Goal: Task Accomplishment & Management: Manage account settings

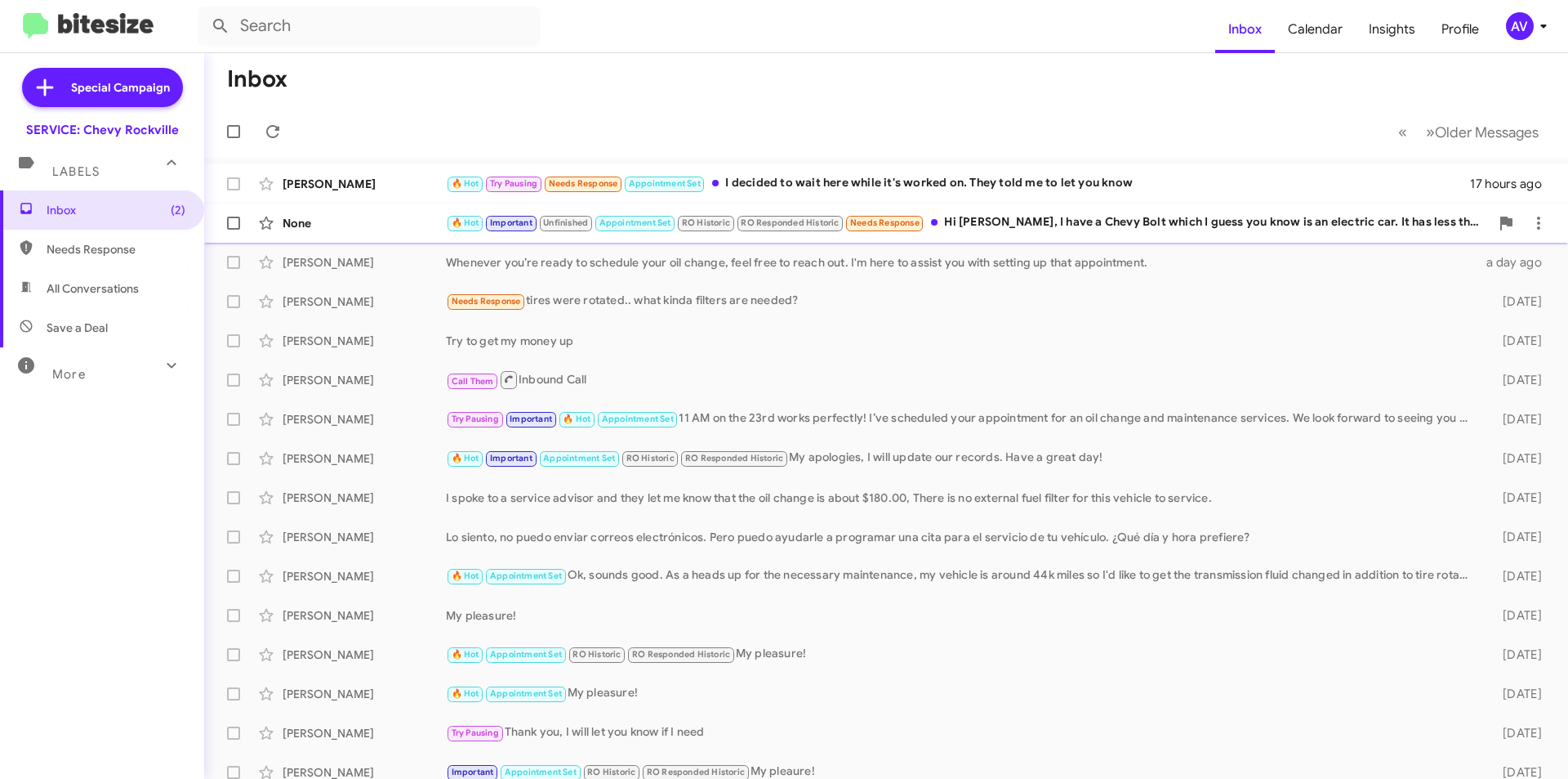
click at [1036, 228] on div "🔥 Hot Important Unfinished Appointment Set RO Historic RO Responded Historic Ne…" at bounding box center [968, 222] width 1044 height 19
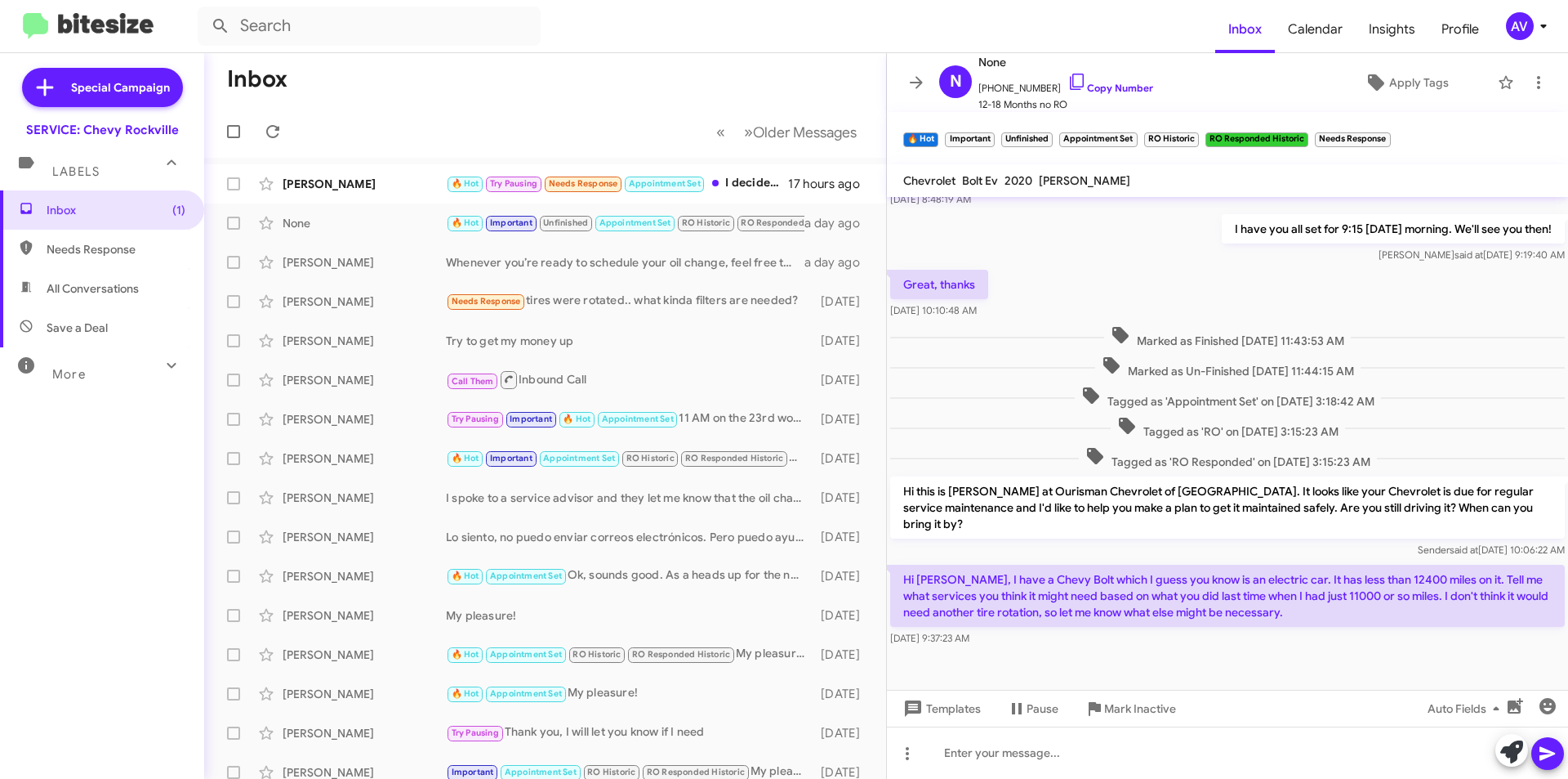
scroll to position [653, 0]
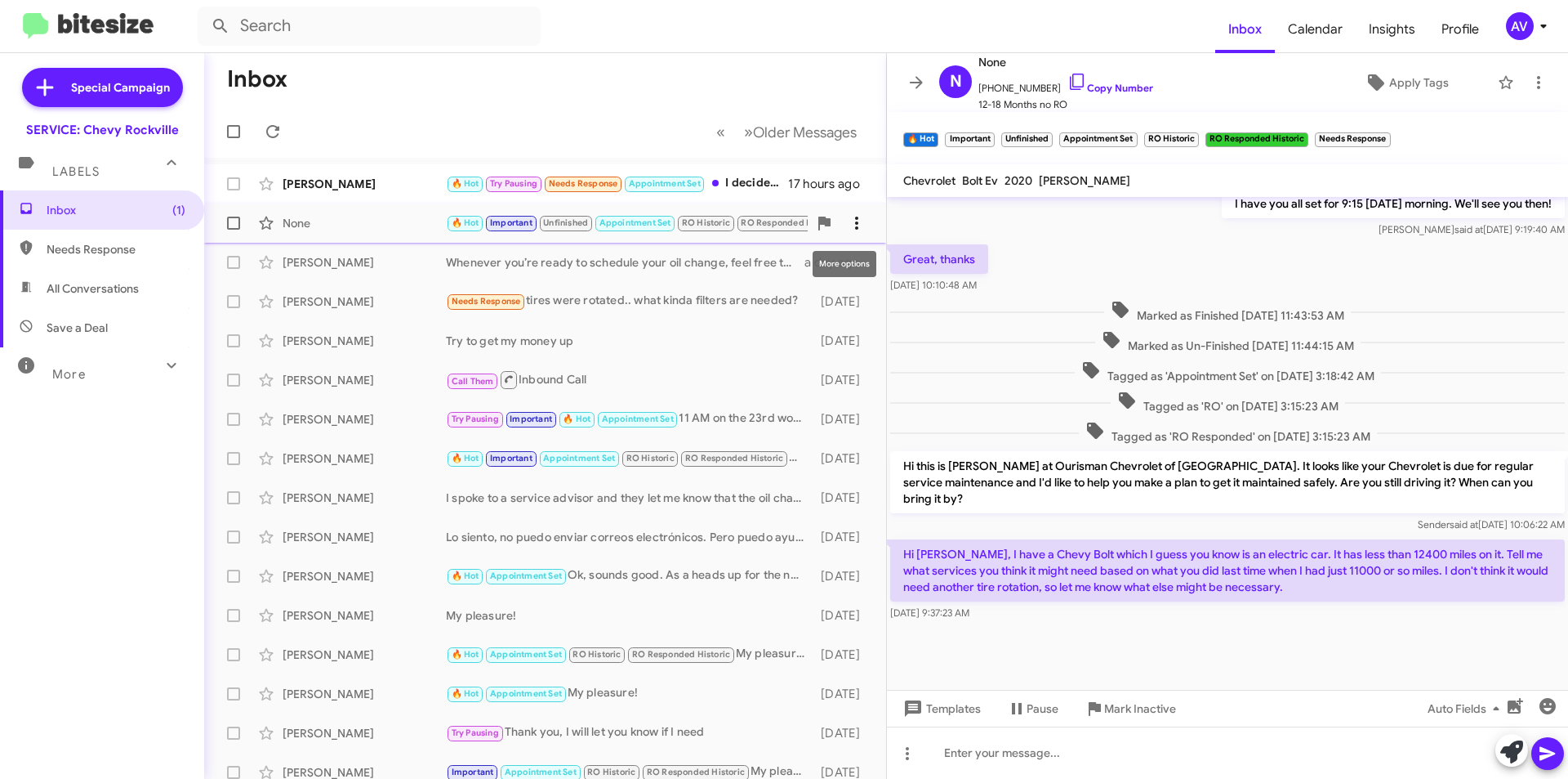
click at [840, 226] on span at bounding box center [857, 223] width 33 height 19
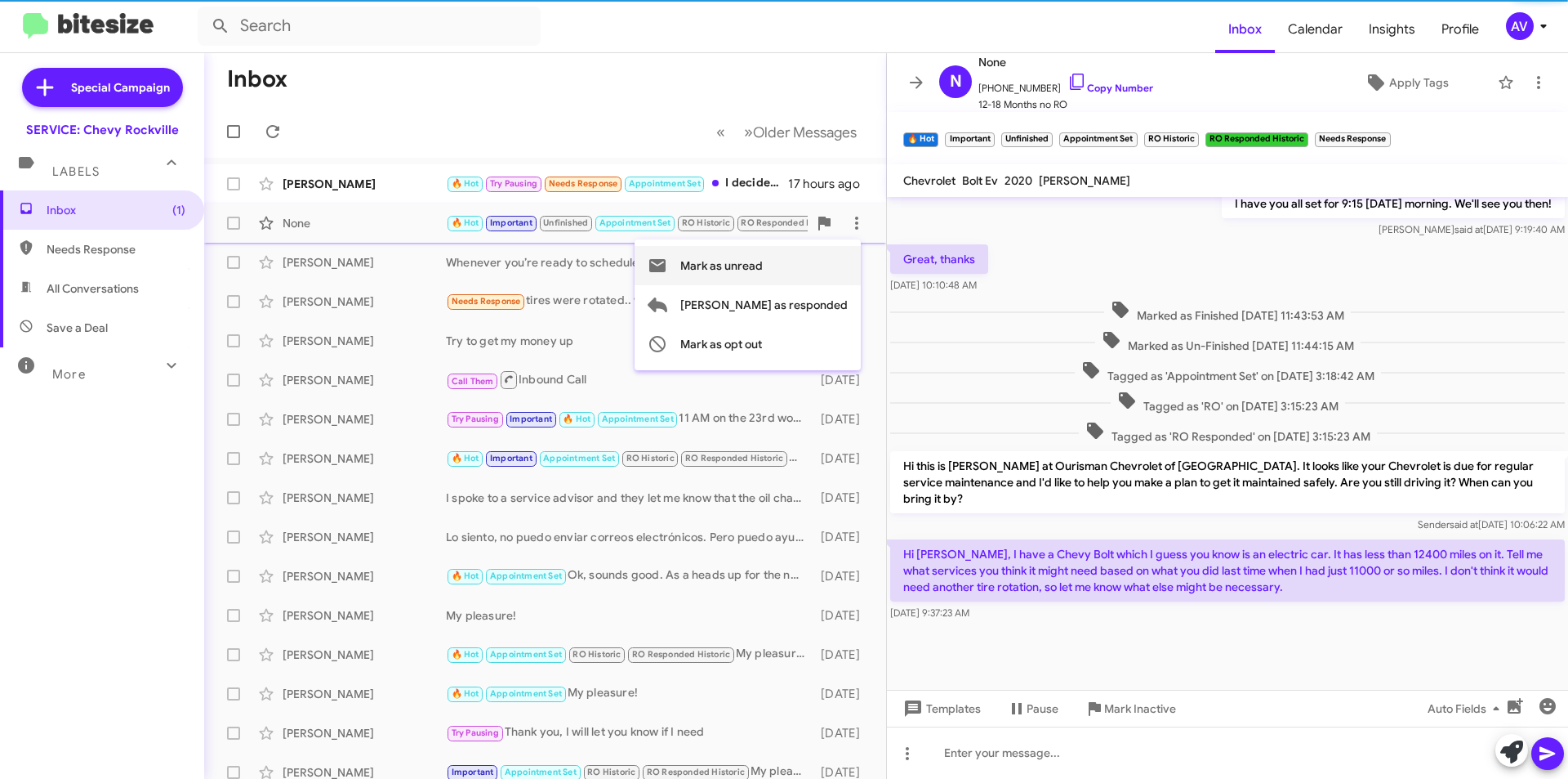
click at [763, 280] on span "Mark as unread" at bounding box center [721, 265] width 83 height 39
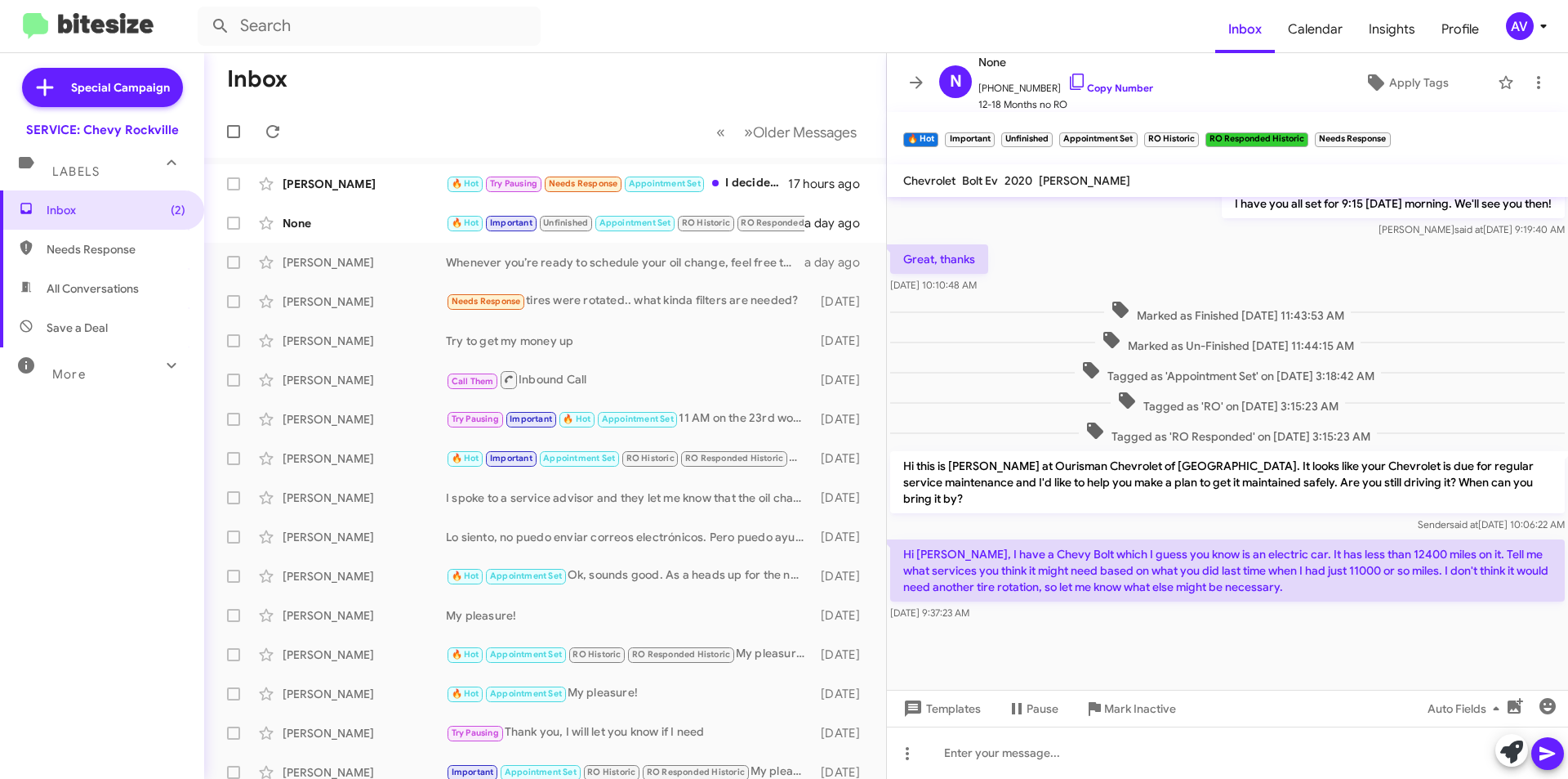
click at [1520, 27] on div "AV" at bounding box center [1519, 26] width 27 height 27
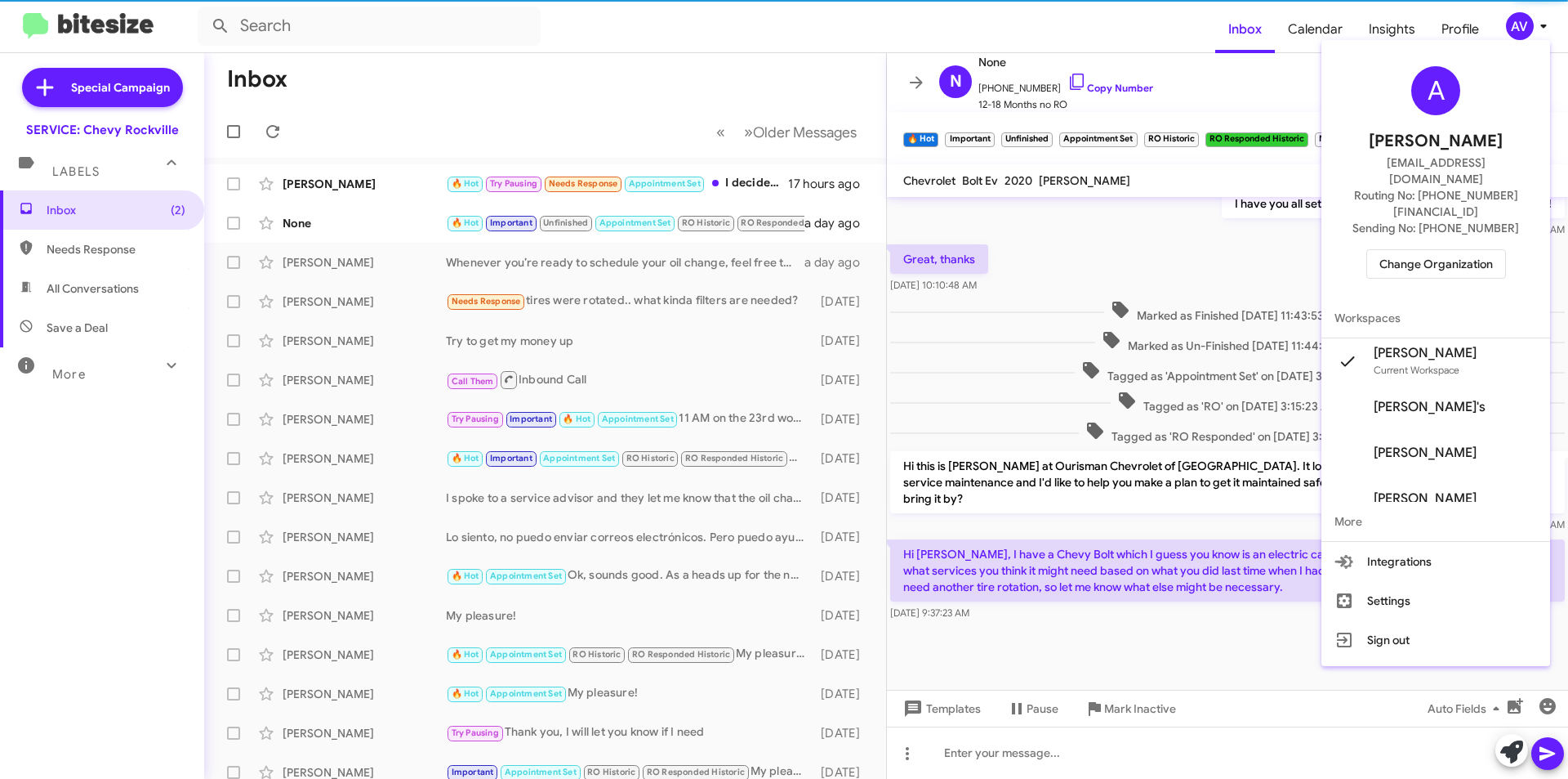
drag, startPoint x: 1448, startPoint y: 214, endPoint x: 1449, endPoint y: 227, distance: 13.0
click at [1448, 214] on div "A Andrea Ventura aventura@ourismancars.com Routing No: +1 (301) 424-5900 Sendin…" at bounding box center [1435, 173] width 229 height 252
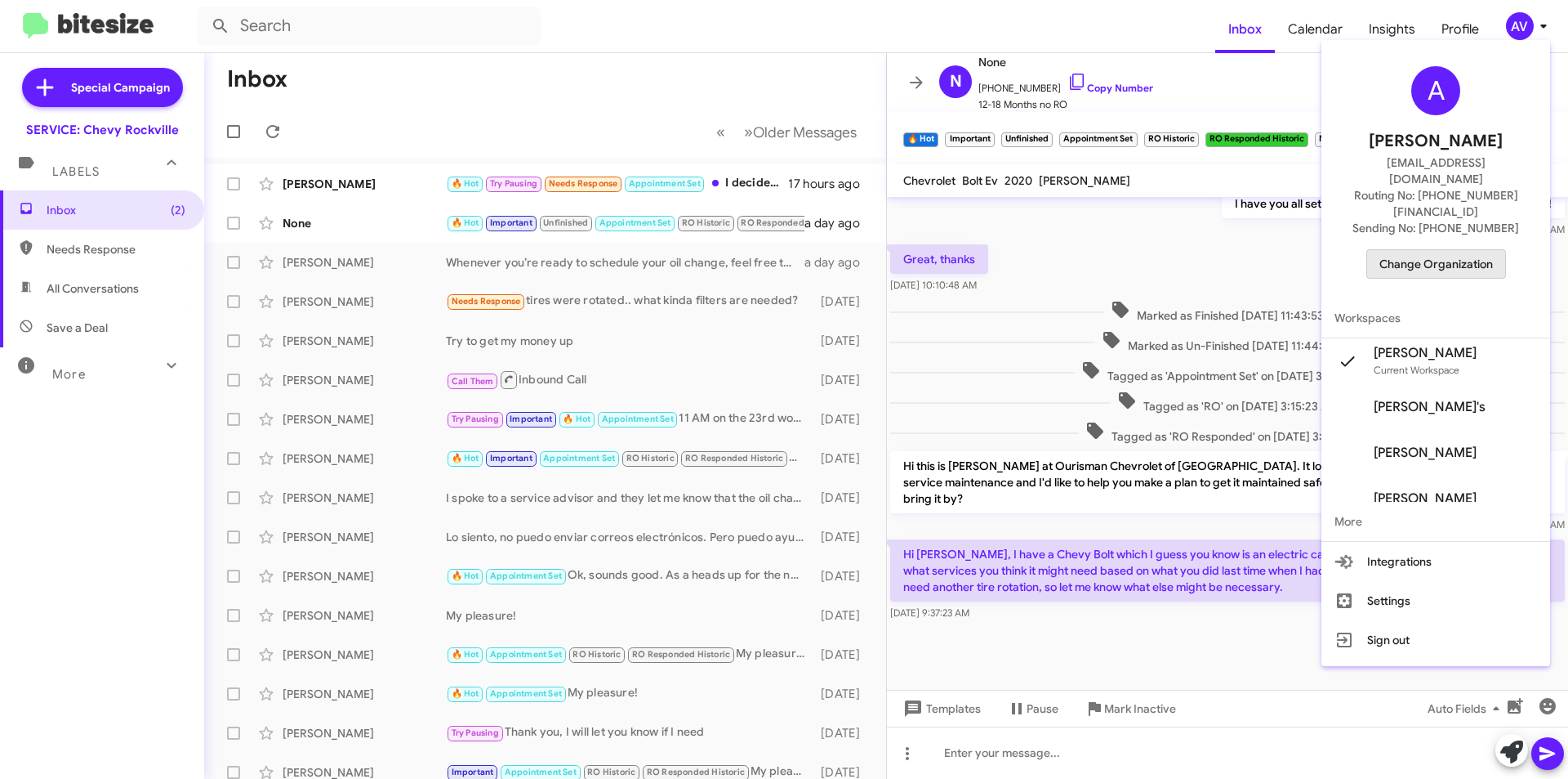
click at [1449, 250] on span "Change Organization" at bounding box center [1435, 263] width 113 height 27
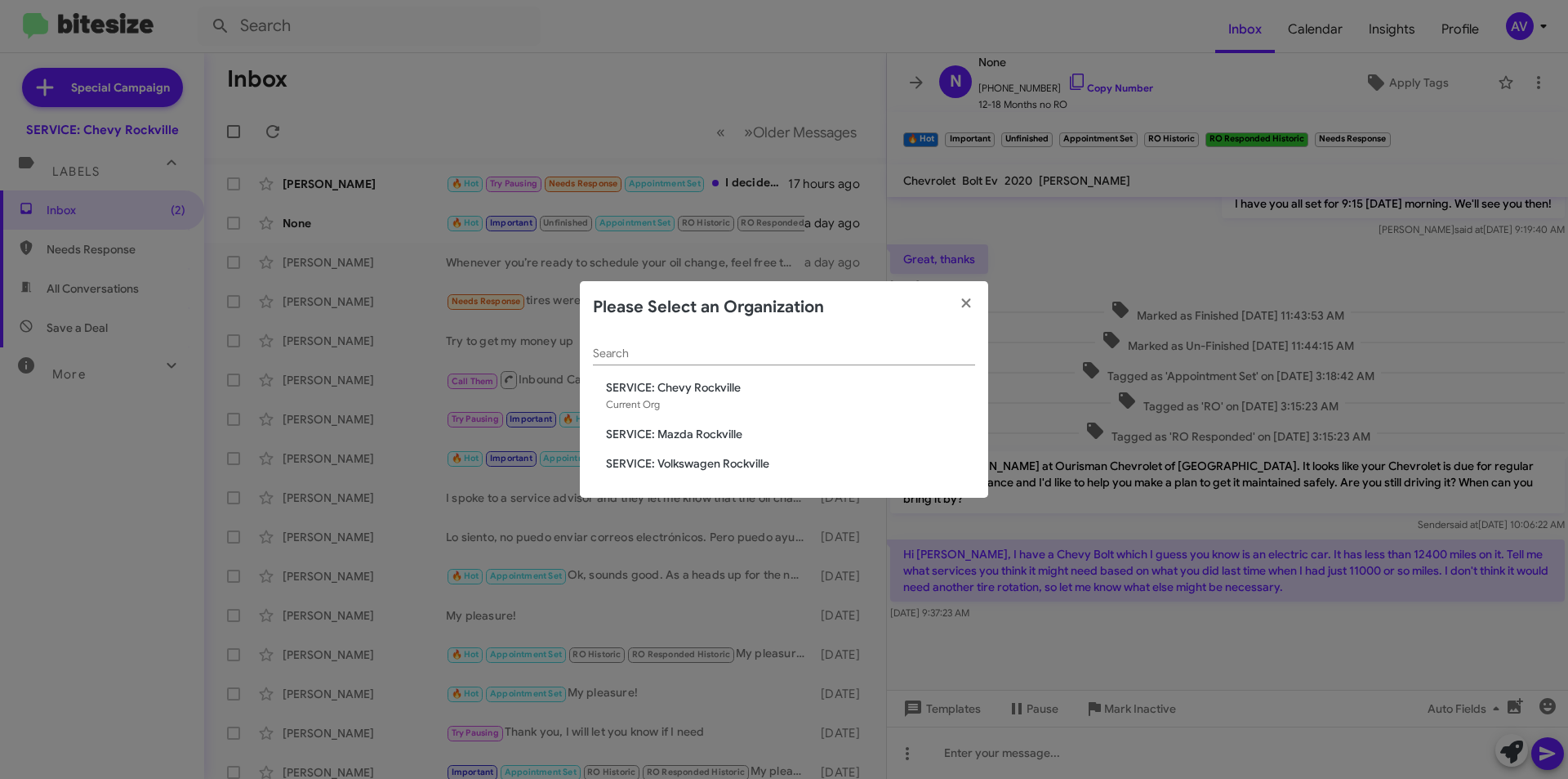
click at [736, 433] on span "SERVICE: Mazda Rockville" at bounding box center [790, 434] width 369 height 17
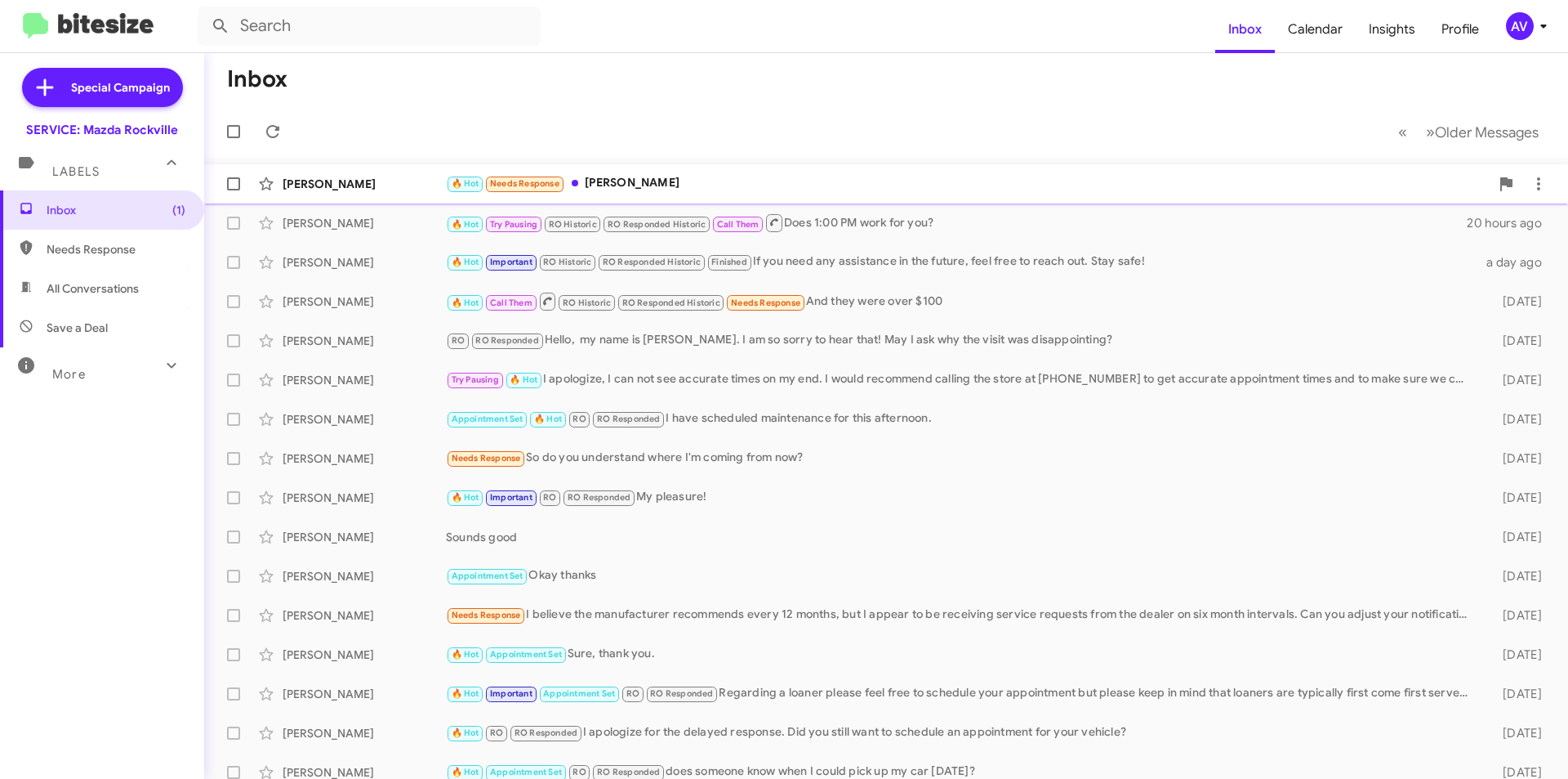
click at [710, 181] on div "🔥 Hot Needs Response Sterling o Herndon" at bounding box center [968, 182] width 1044 height 19
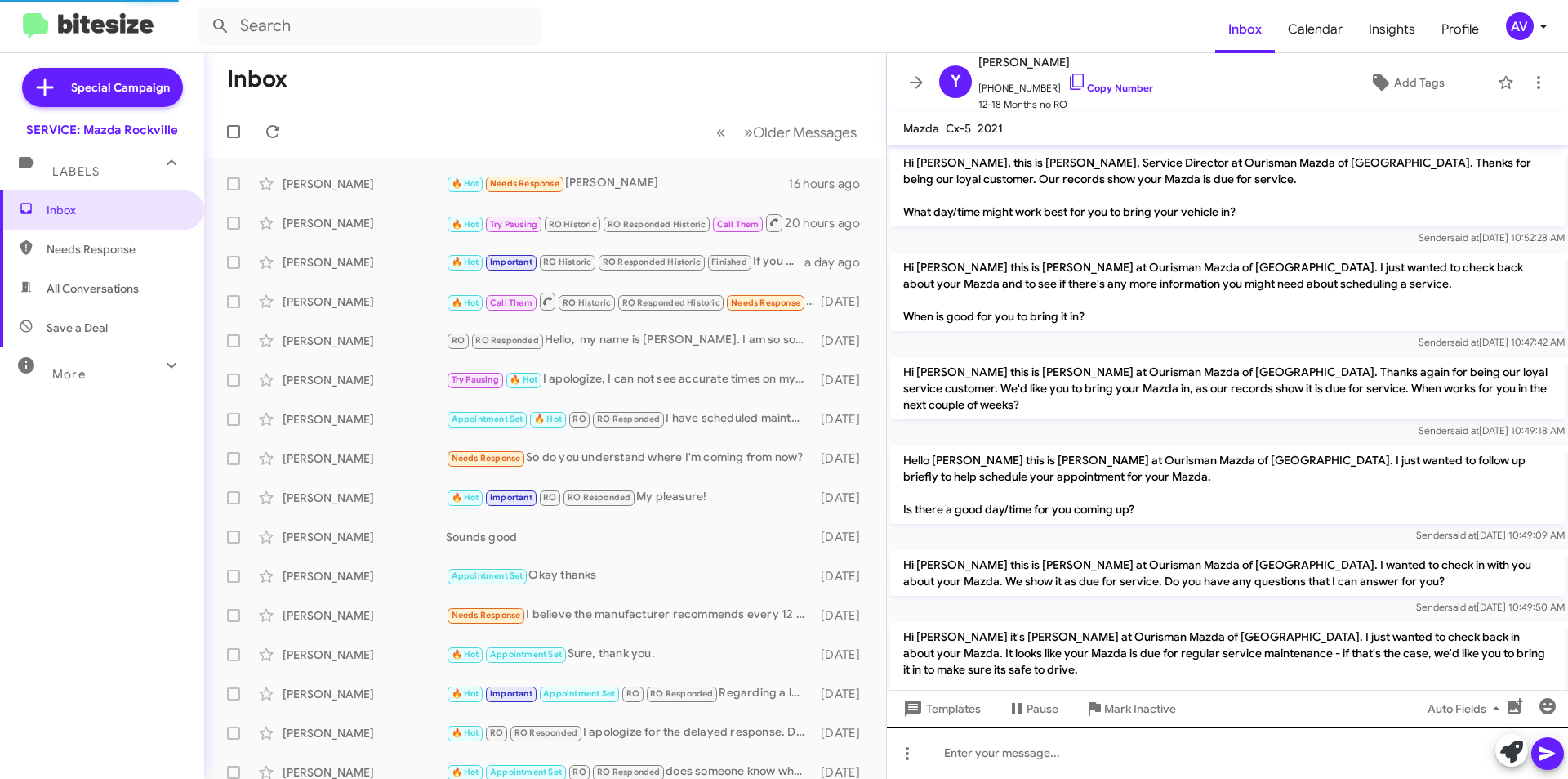
scroll to position [866, 0]
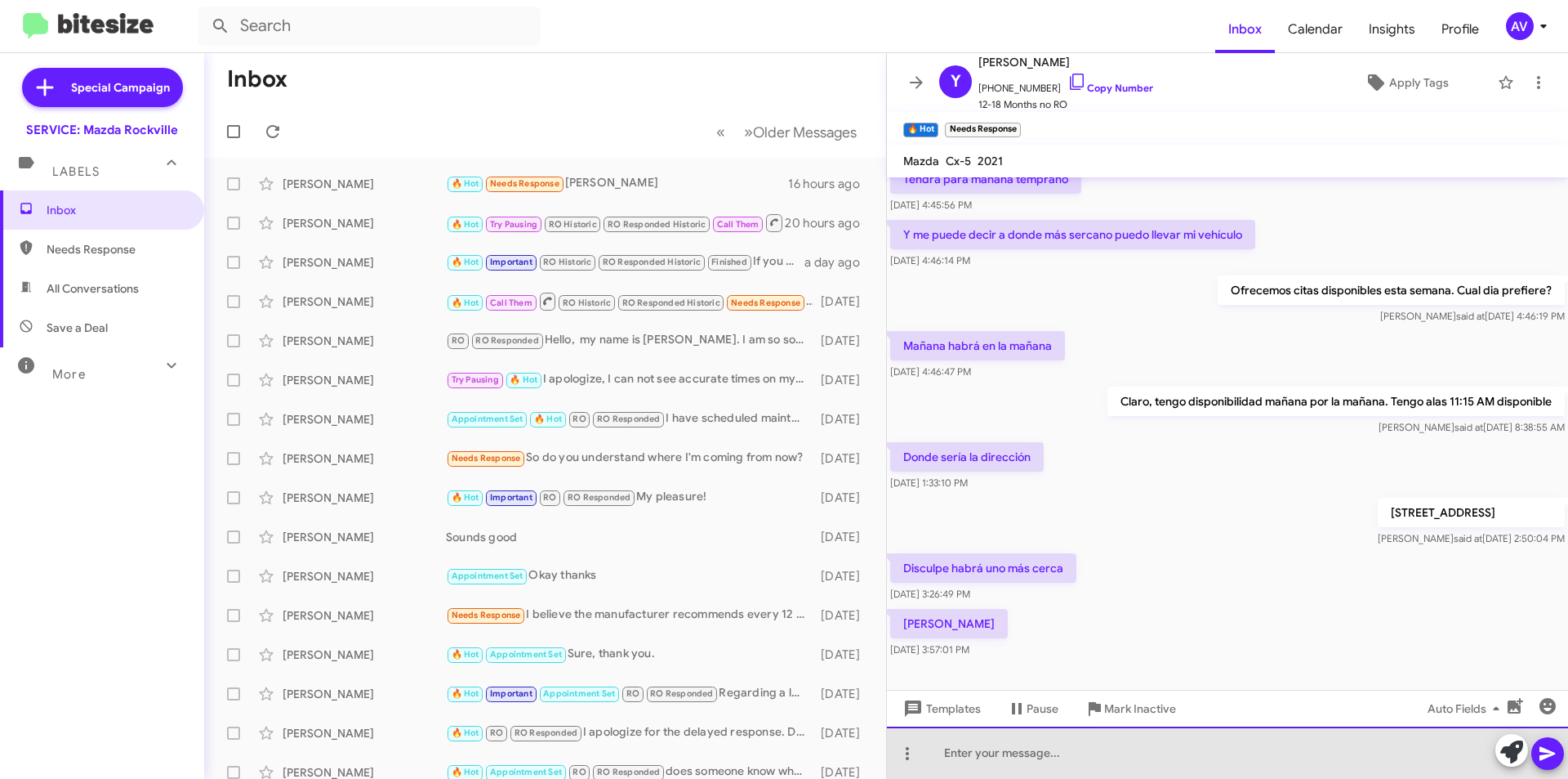
click at [1391, 766] on div at bounding box center [1227, 753] width 681 height 53
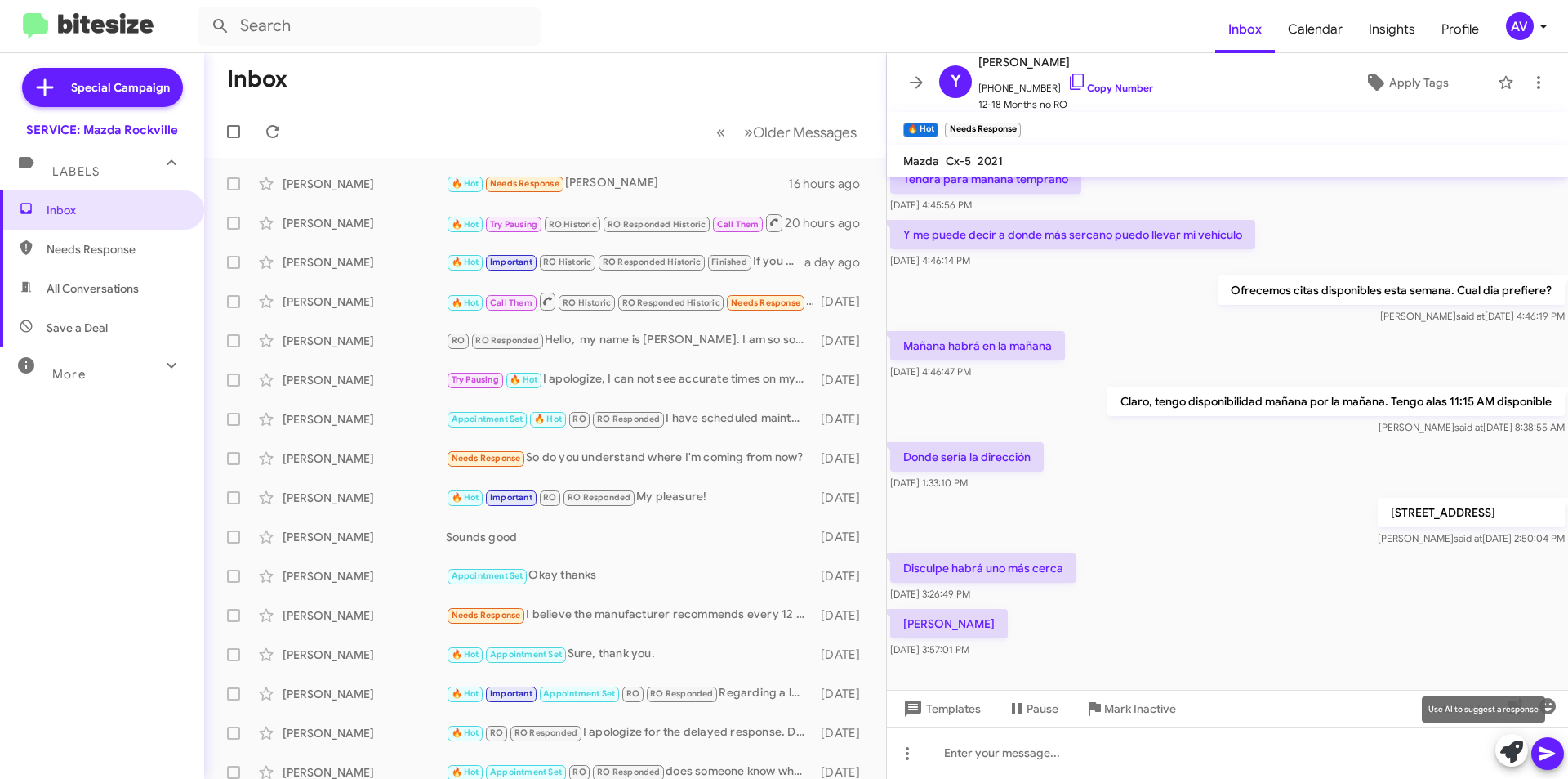
click at [1502, 751] on icon at bounding box center [1511, 751] width 22 height 22
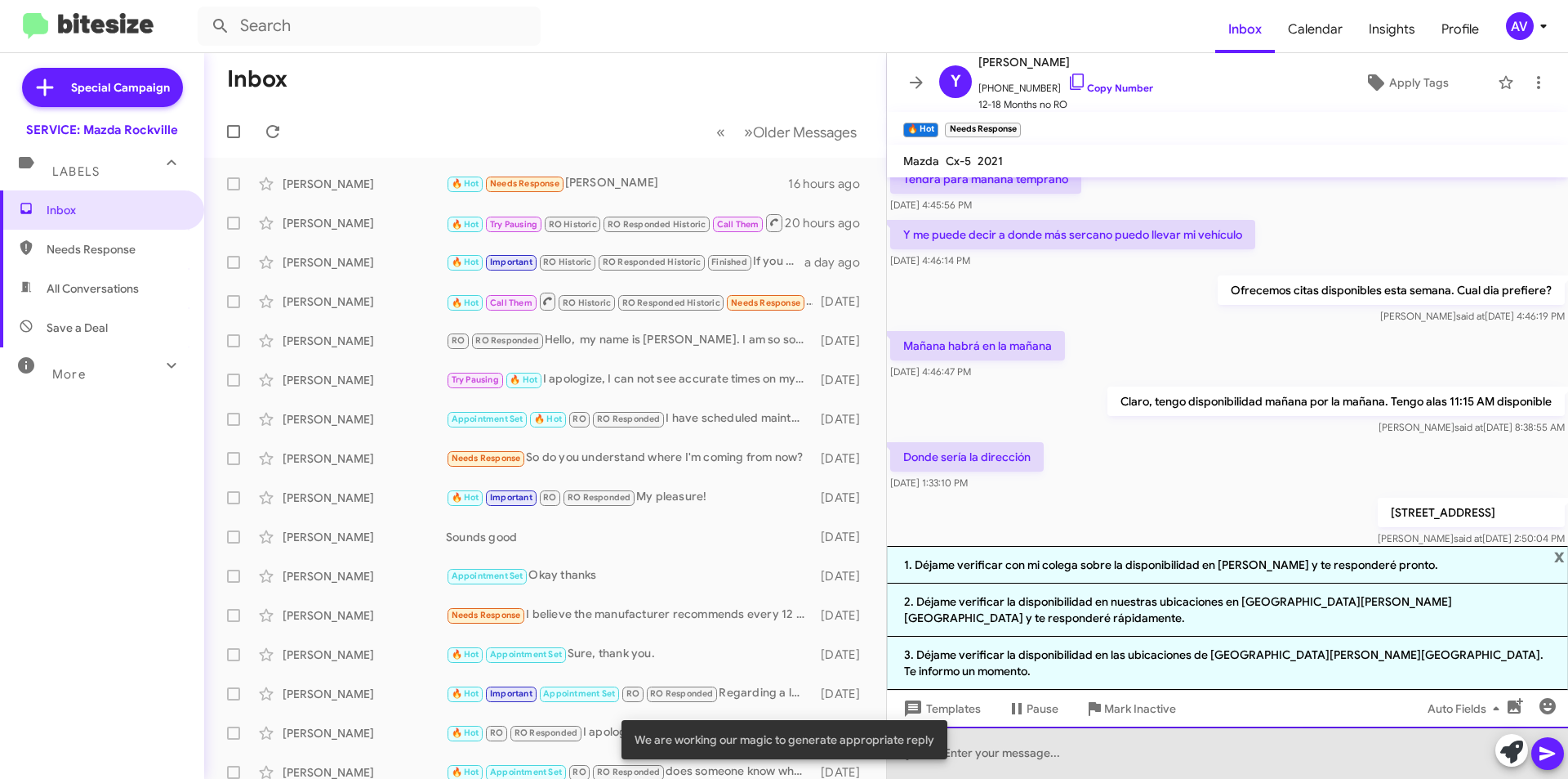
click at [1125, 760] on div at bounding box center [1227, 753] width 681 height 53
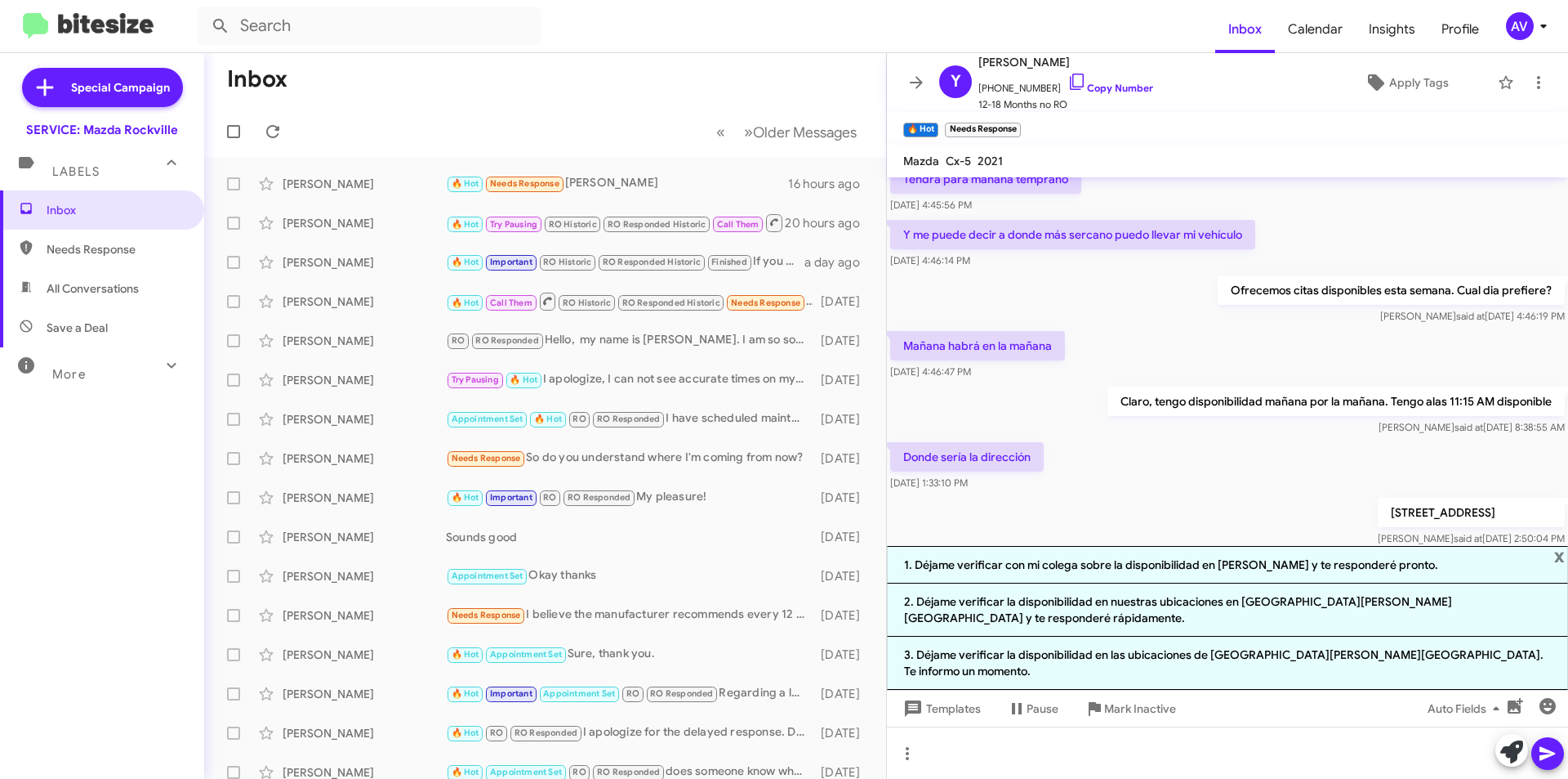
click at [1519, 23] on div "AV" at bounding box center [1519, 26] width 27 height 27
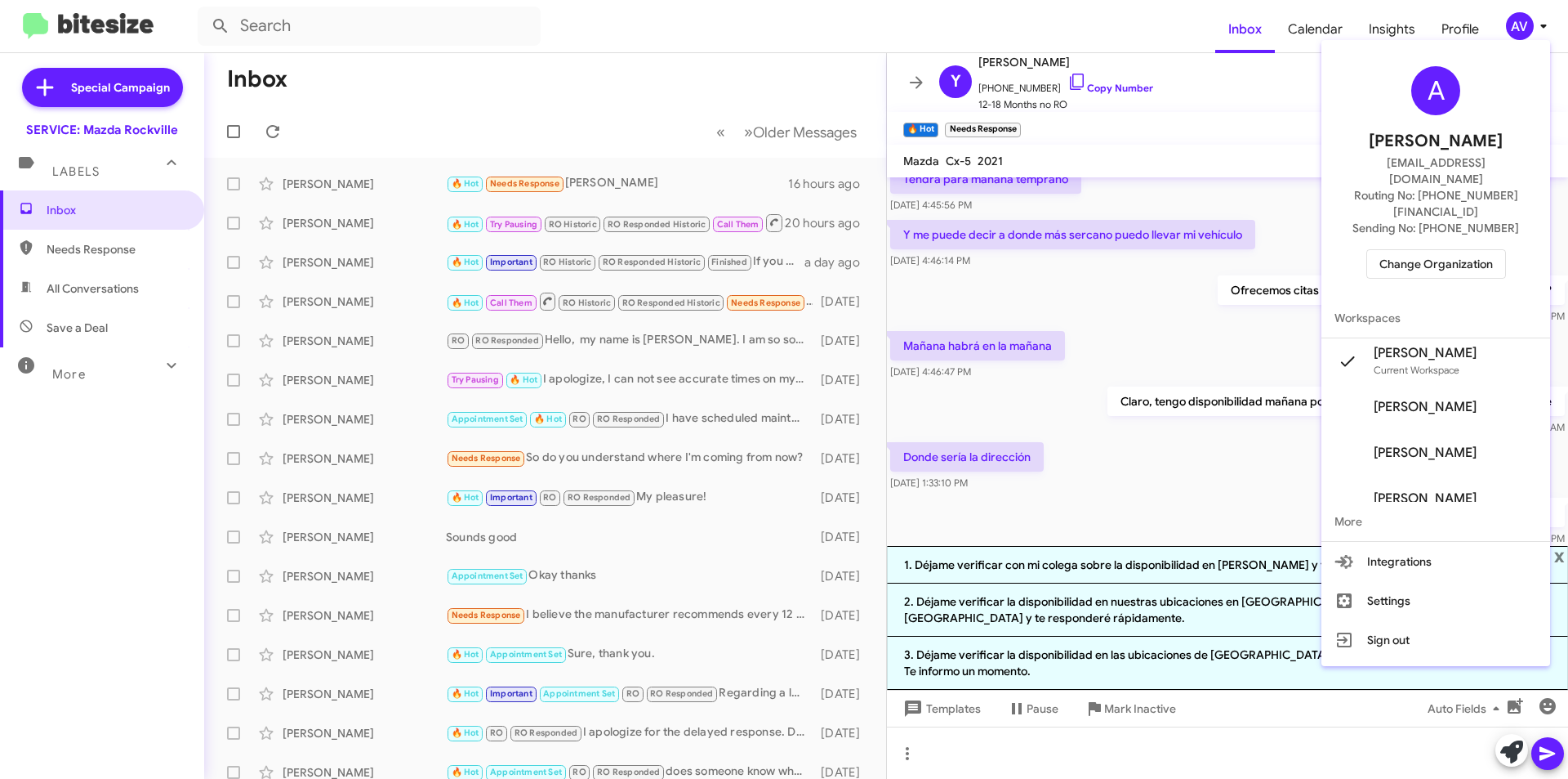
click at [1442, 250] on span "Change Organization" at bounding box center [1435, 263] width 113 height 27
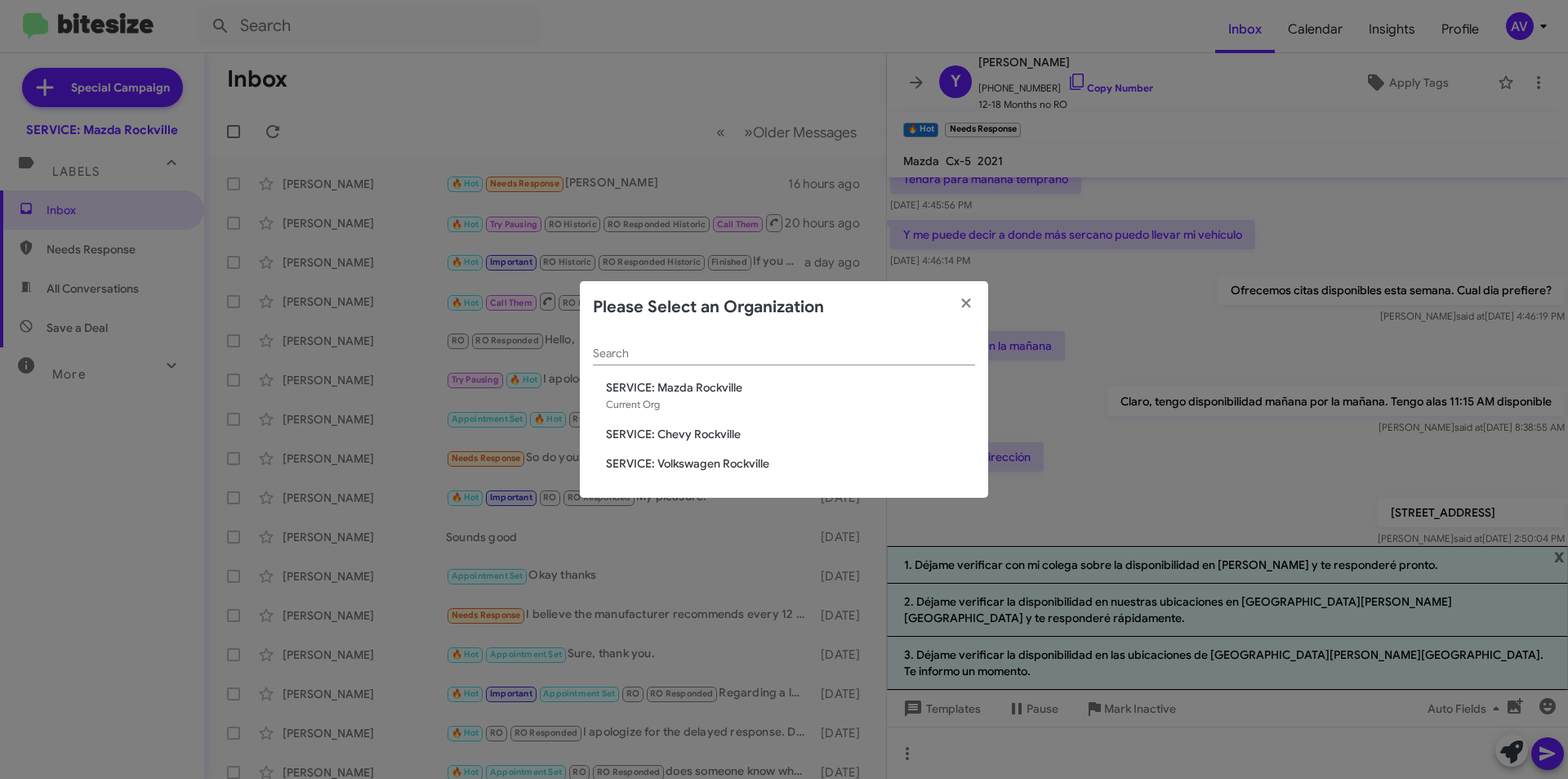
click at [708, 464] on span "SERVICE: Volkswagen Rockville" at bounding box center [790, 463] width 369 height 17
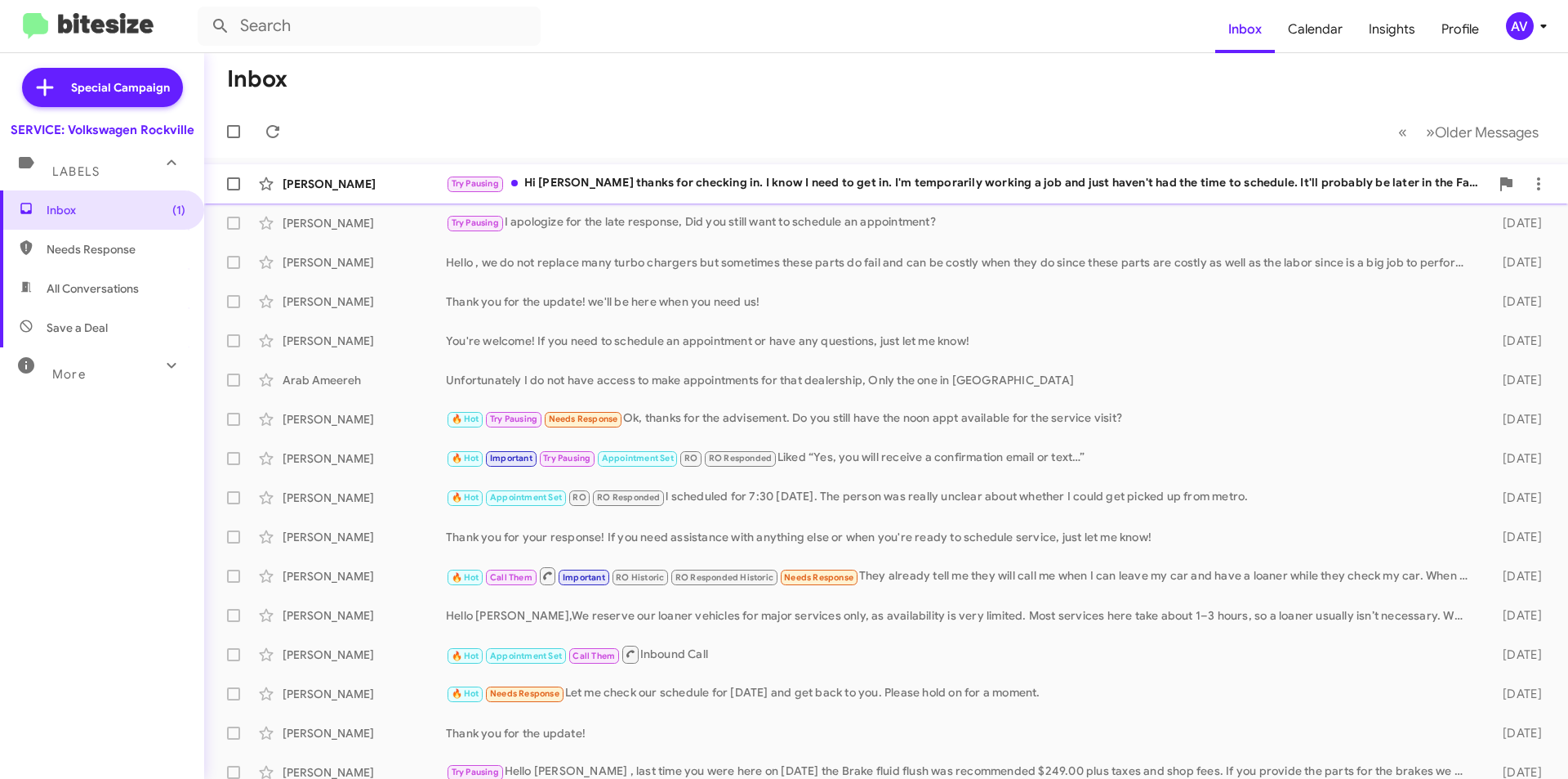
click at [871, 189] on div "Try Pausing Hi [PERSON_NAME] thanks for checking in. I know I need to get in. I…" at bounding box center [968, 182] width 1044 height 19
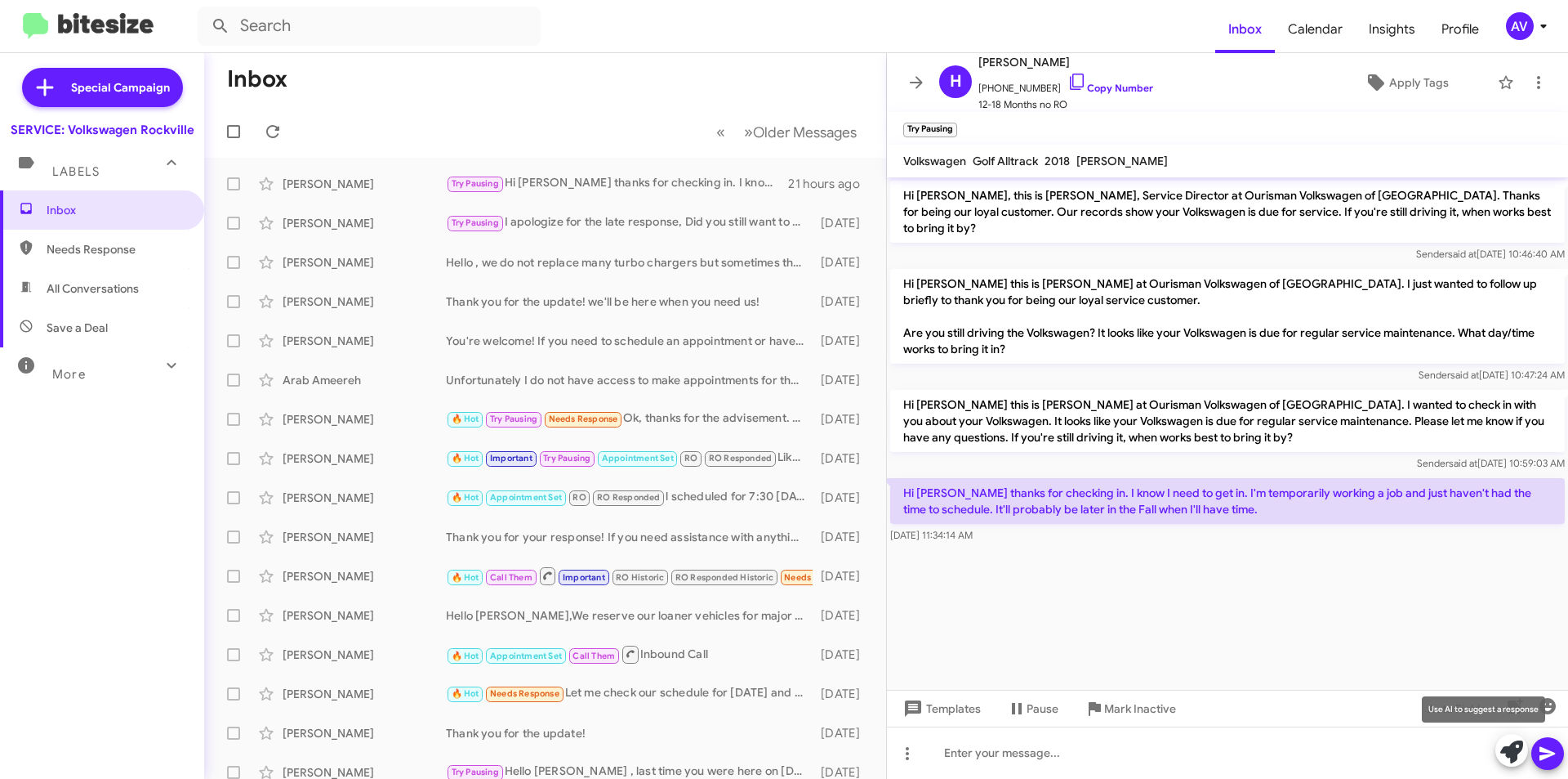
click at [1506, 758] on icon at bounding box center [1511, 751] width 22 height 22
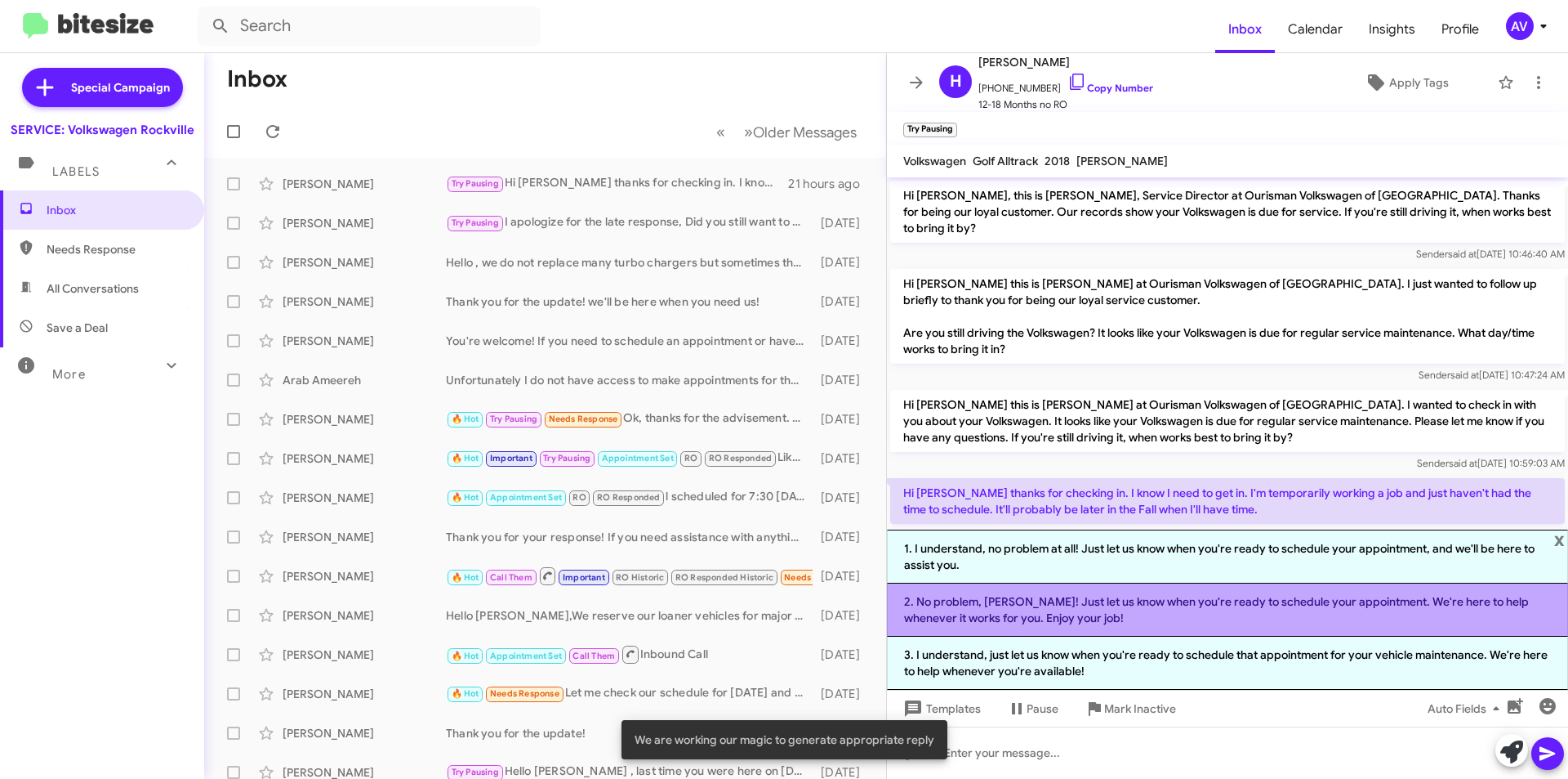
click at [1230, 625] on li "2. No problem, [PERSON_NAME]! Just let us know when you're ready to schedule yo…" at bounding box center [1227, 609] width 681 height 53
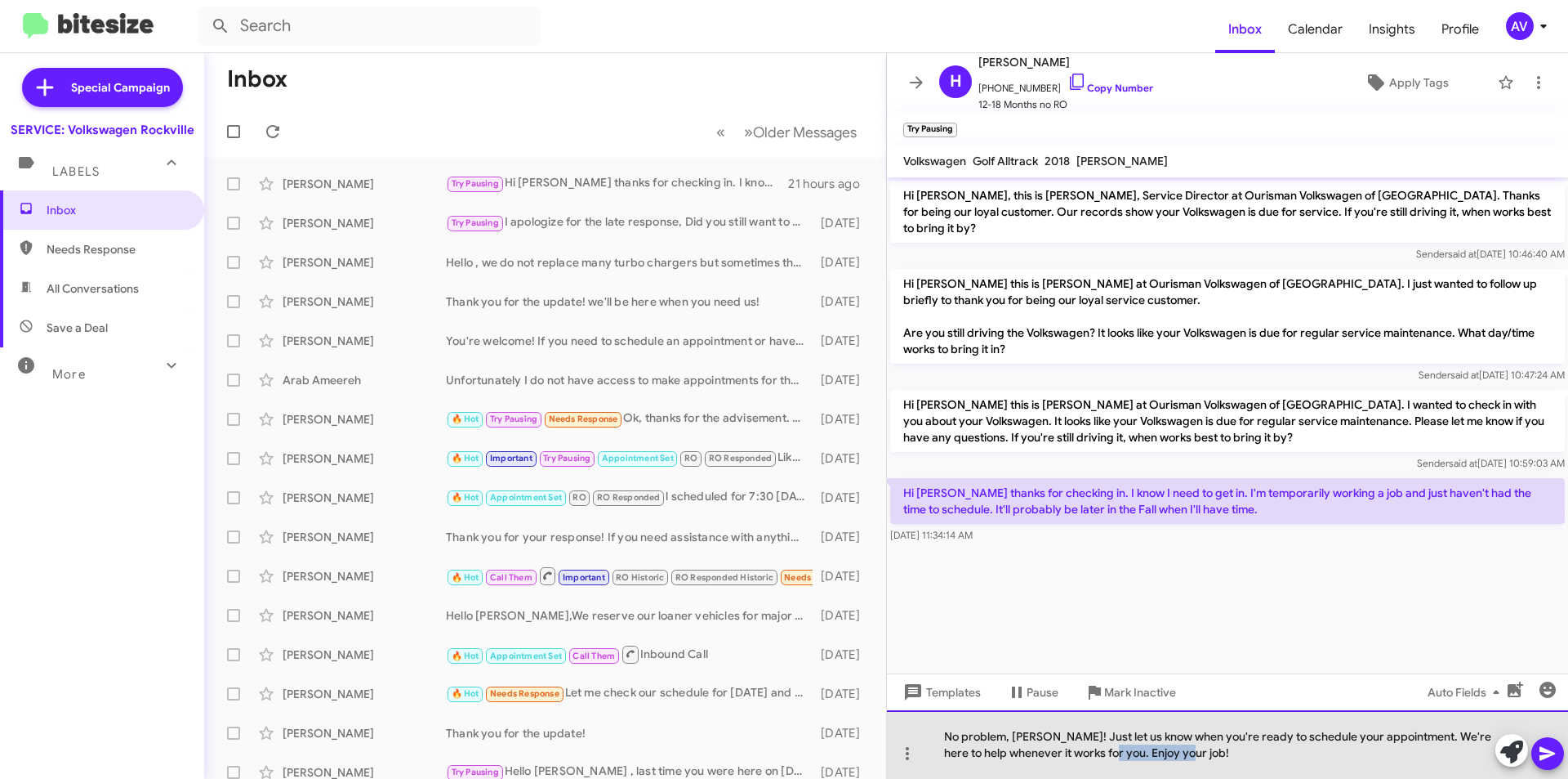
drag, startPoint x: 1113, startPoint y: 754, endPoint x: 1194, endPoint y: 768, distance: 82.2
click at [1194, 768] on div "No problem, [PERSON_NAME]! Just let us know when you're ready to schedule your …" at bounding box center [1227, 744] width 681 height 68
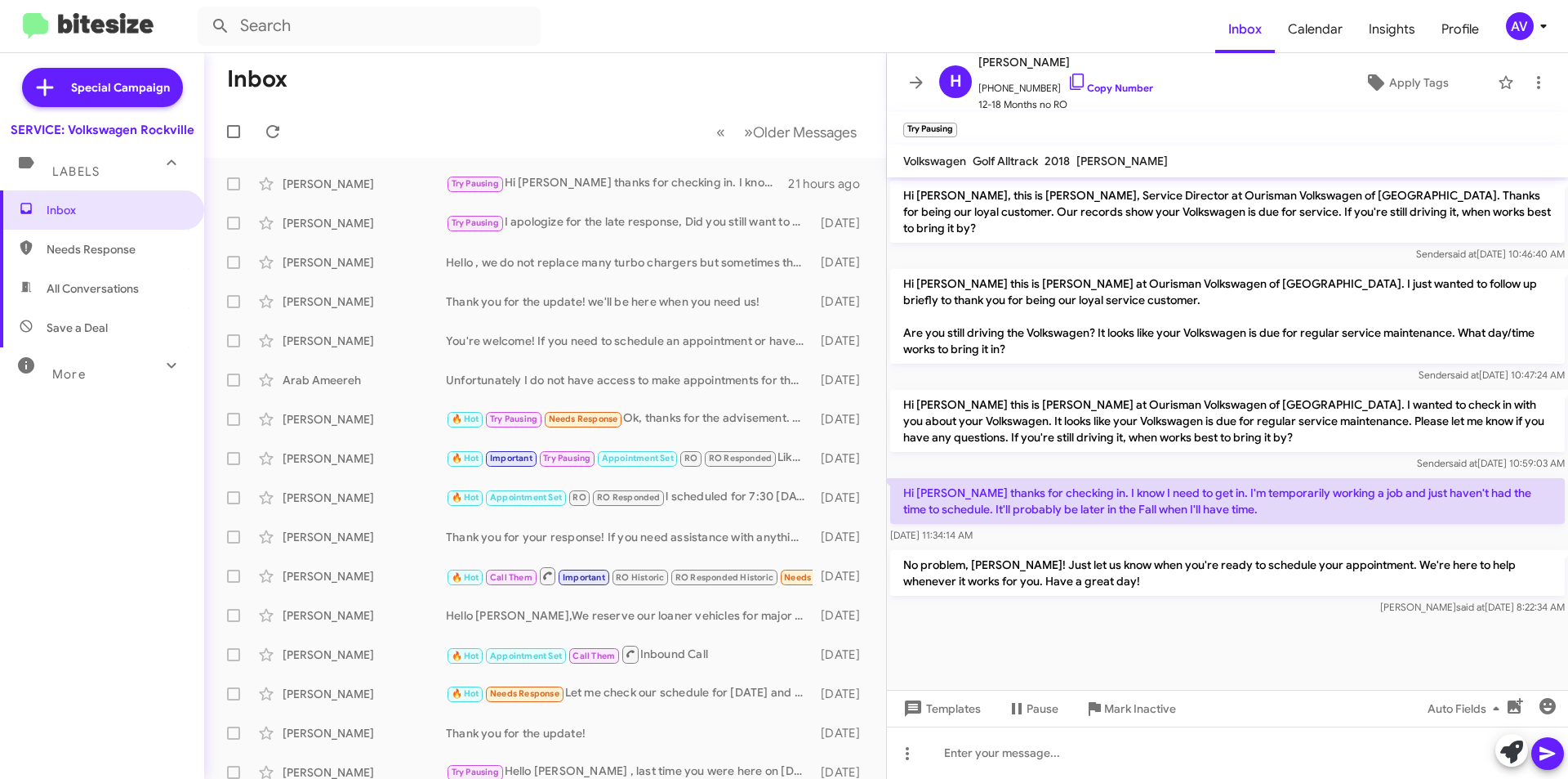
click at [1510, 13] on span "AV" at bounding box center [1529, 26] width 49 height 27
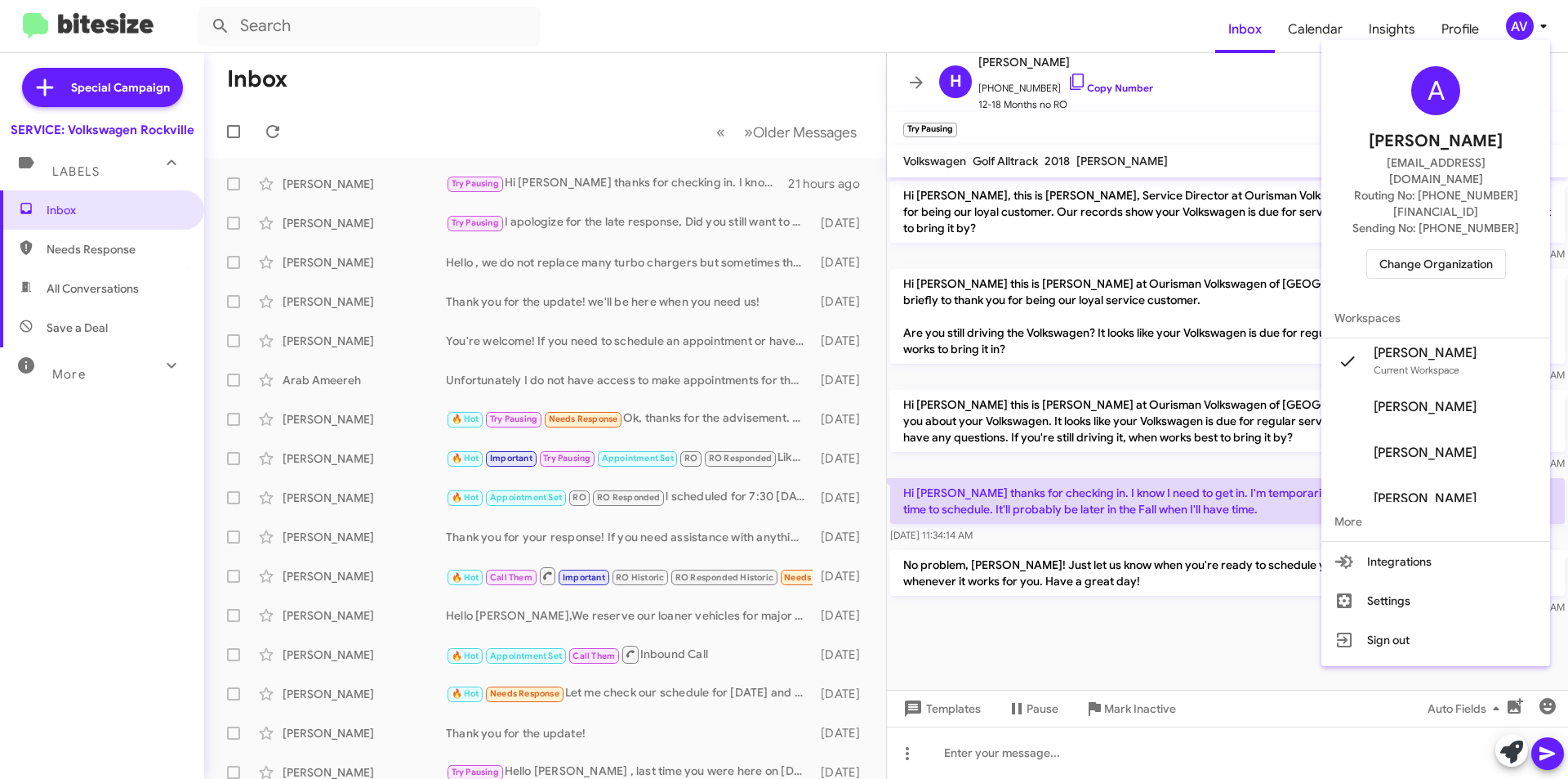
click at [1461, 250] on span "Change Organization" at bounding box center [1435, 263] width 113 height 27
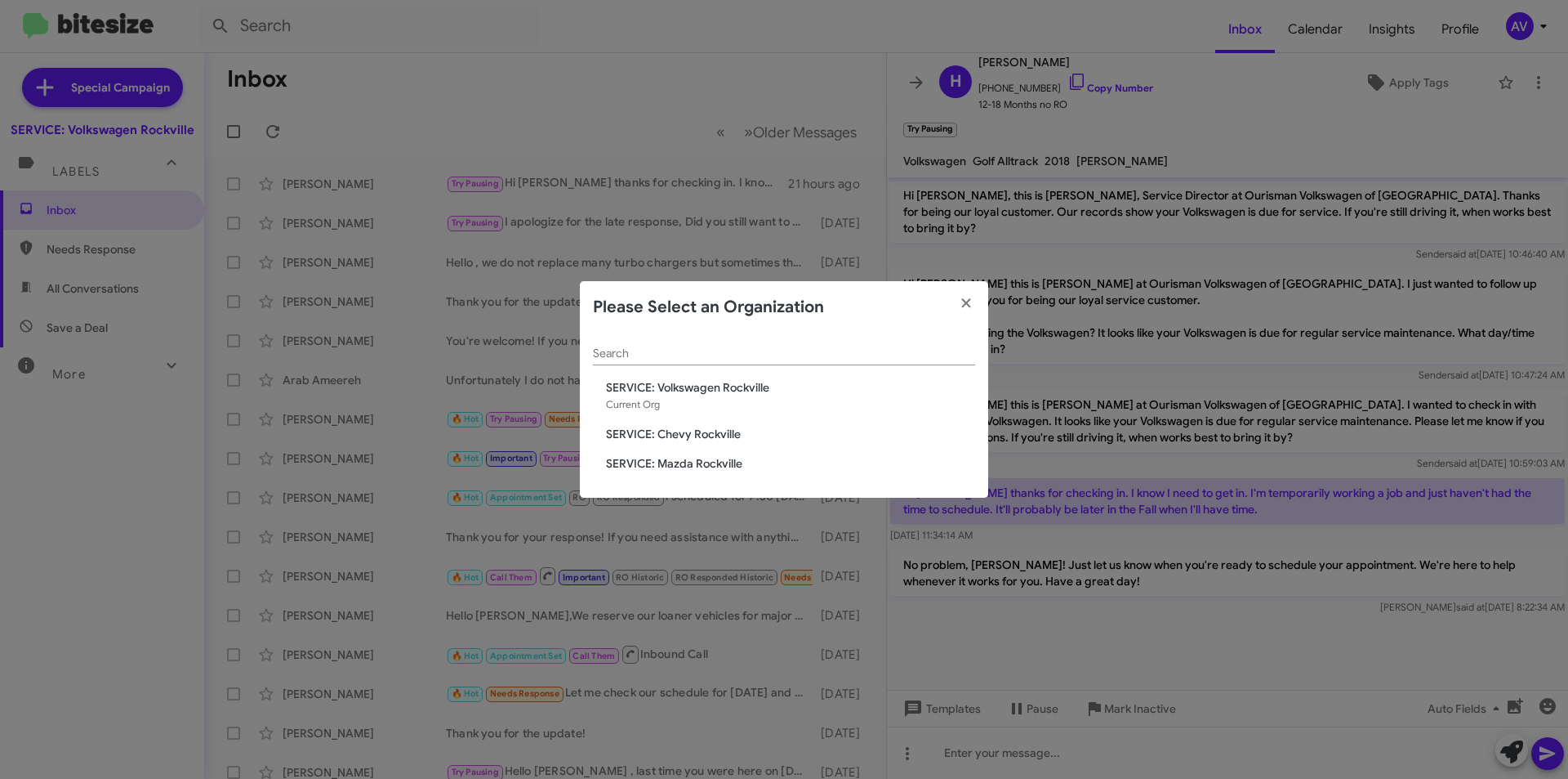
click at [680, 430] on span "SERVICE: Chevy Rockville" at bounding box center [790, 434] width 369 height 17
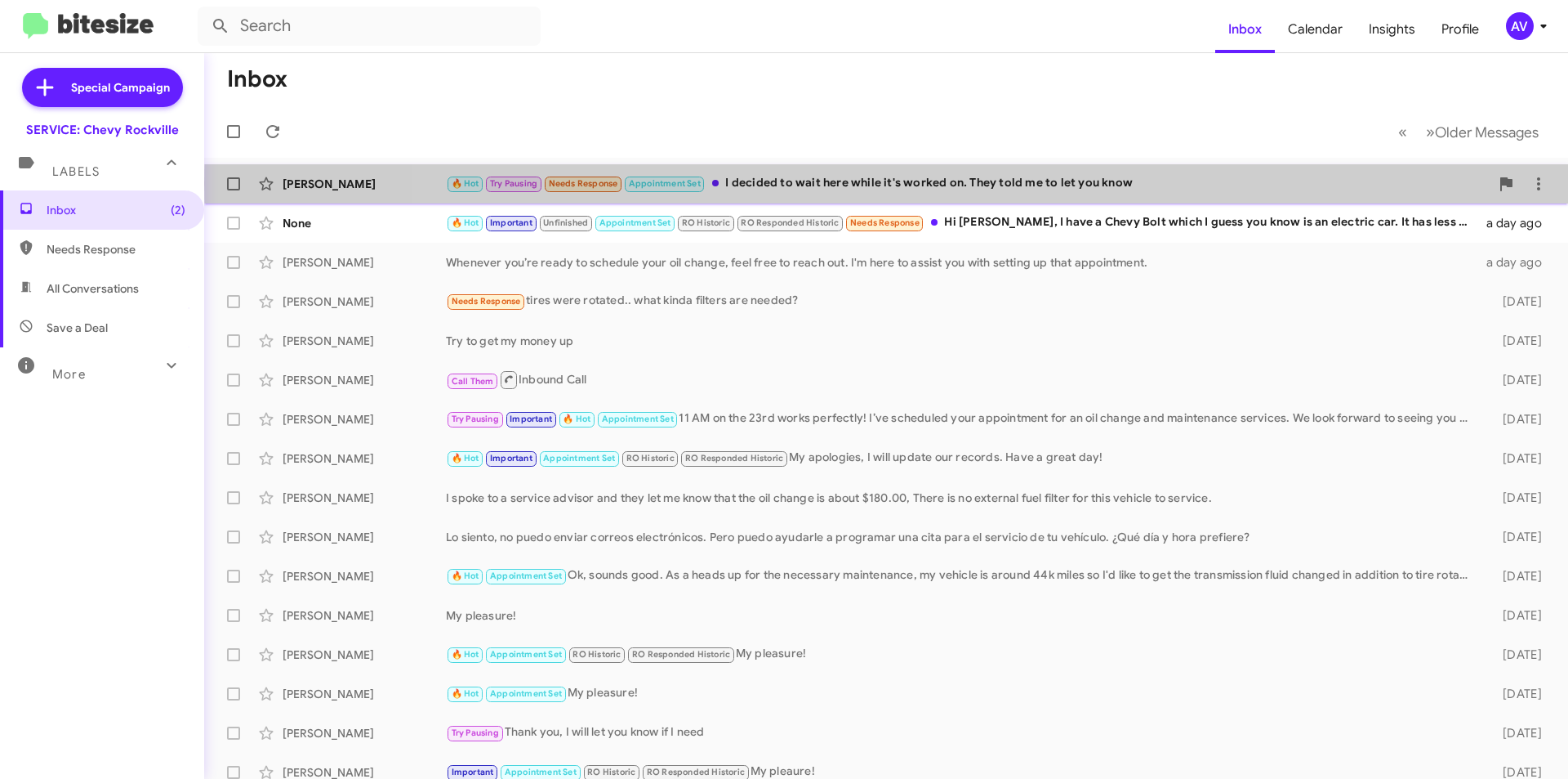
click at [966, 184] on div "🔥 Hot Try Pausing Needs Response Appointment Set I decided to wait here while i…" at bounding box center [968, 182] width 1044 height 19
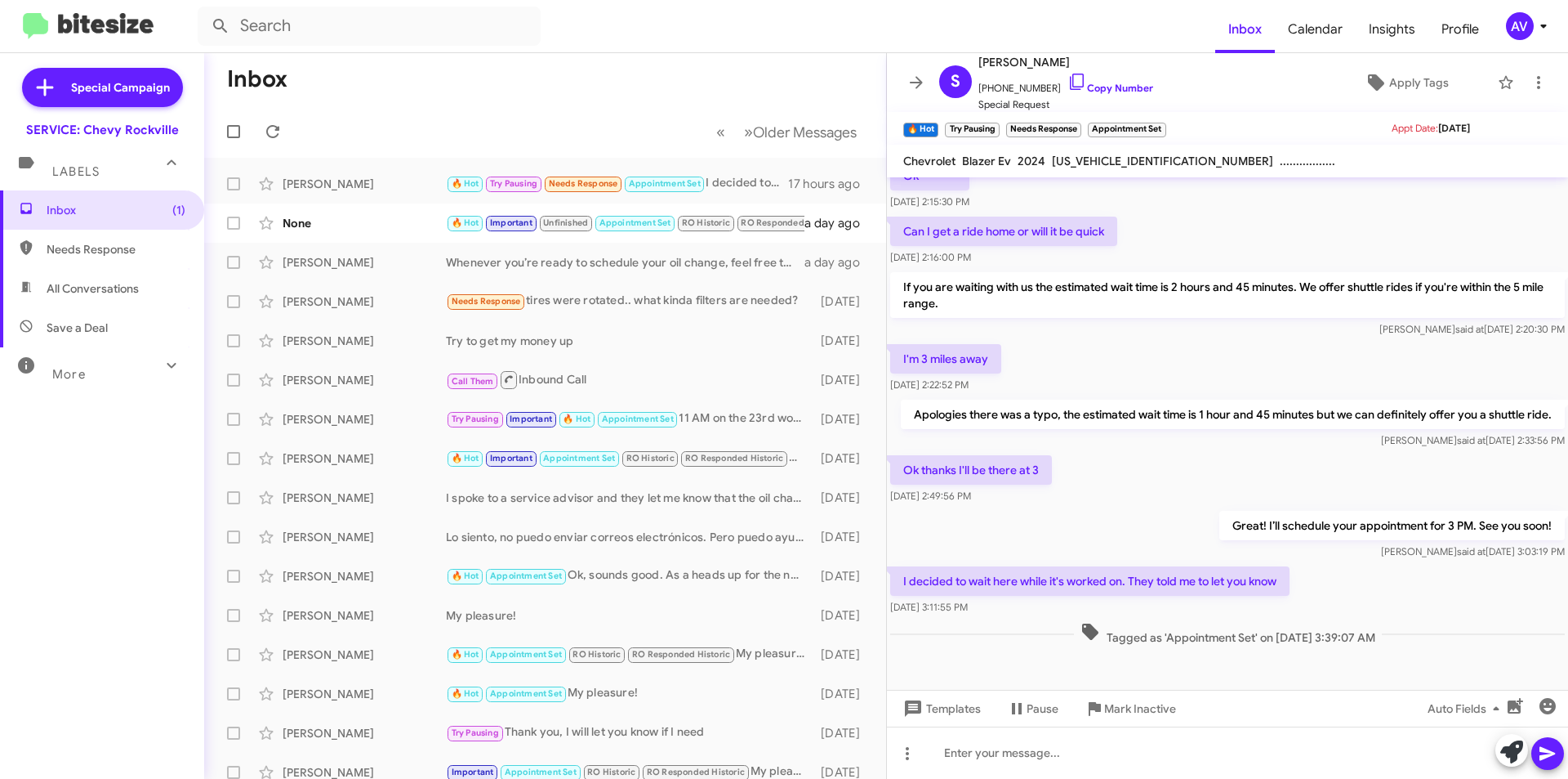
scroll to position [428, 0]
